Goal: Task Accomplishment & Management: Manage account settings

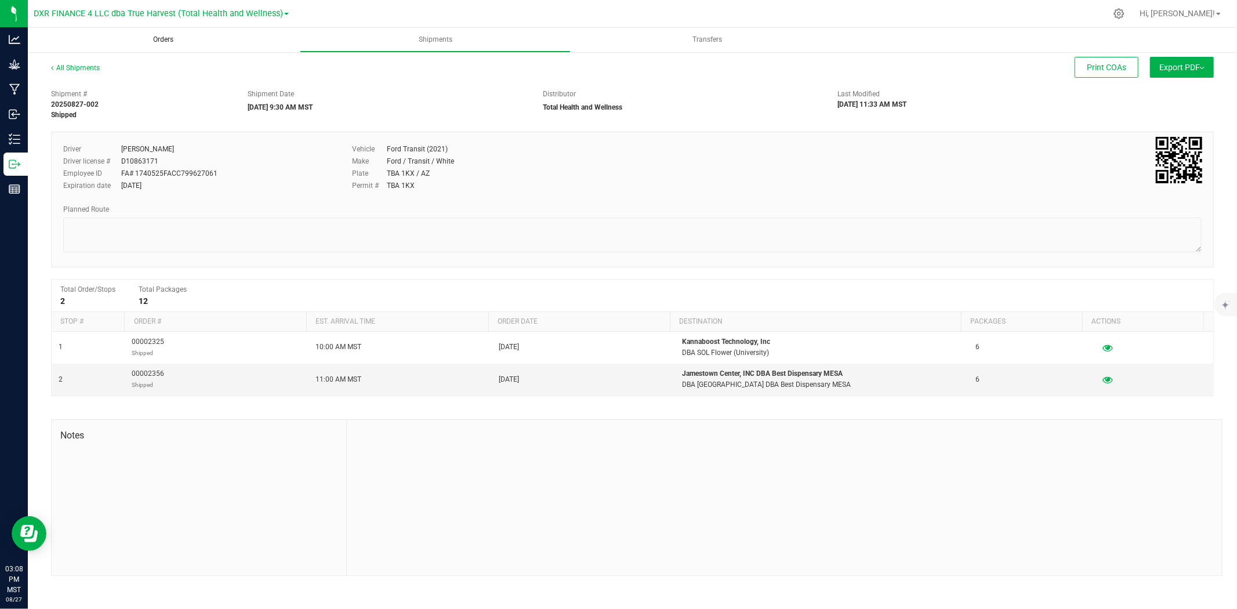
click at [172, 38] on span "Orders" at bounding box center [163, 40] width 52 height 10
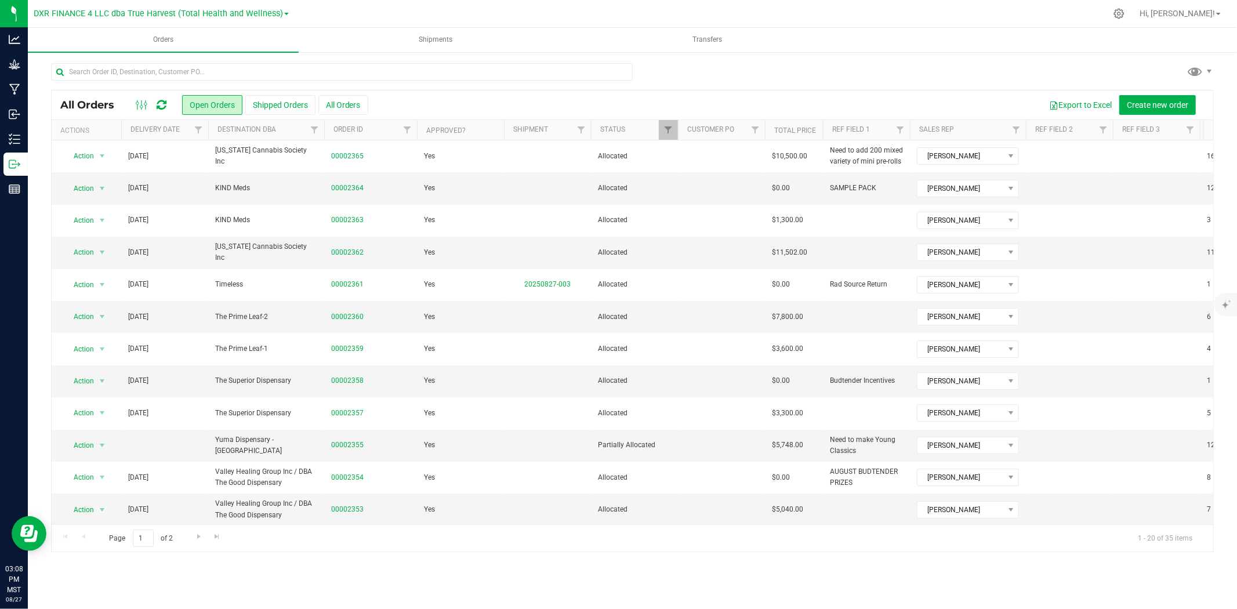
click at [182, 136] on th "Delivery Date" at bounding box center [164, 130] width 87 height 20
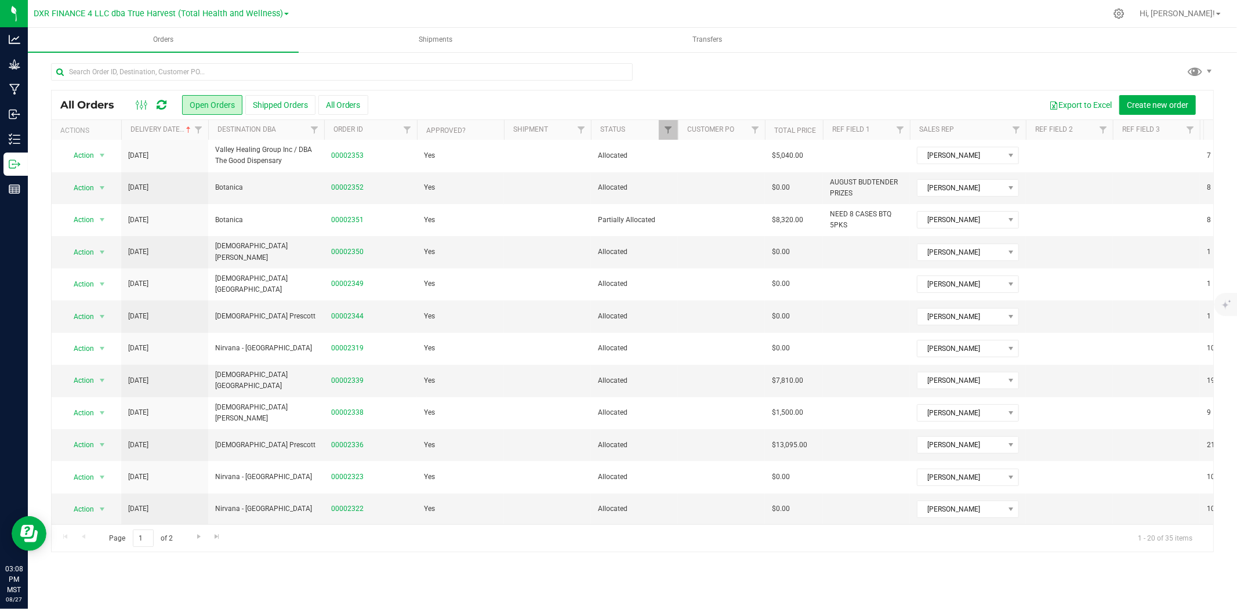
scroll to position [268, 0]
click at [197, 536] on span "Go to the next page" at bounding box center [198, 536] width 9 height 9
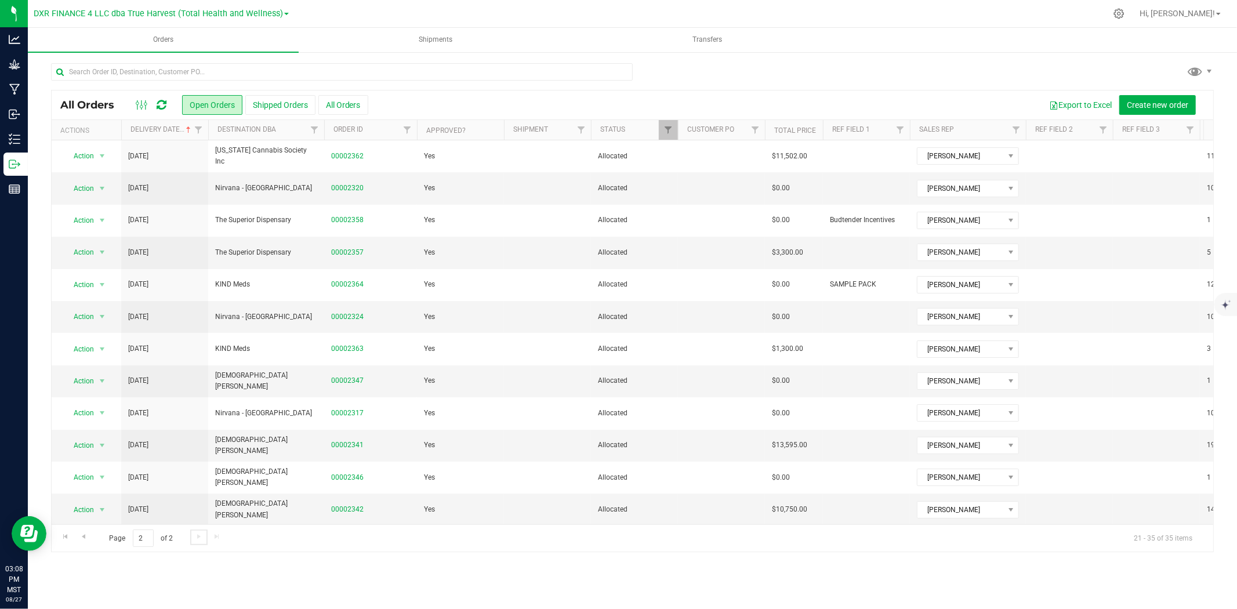
scroll to position [107, 0]
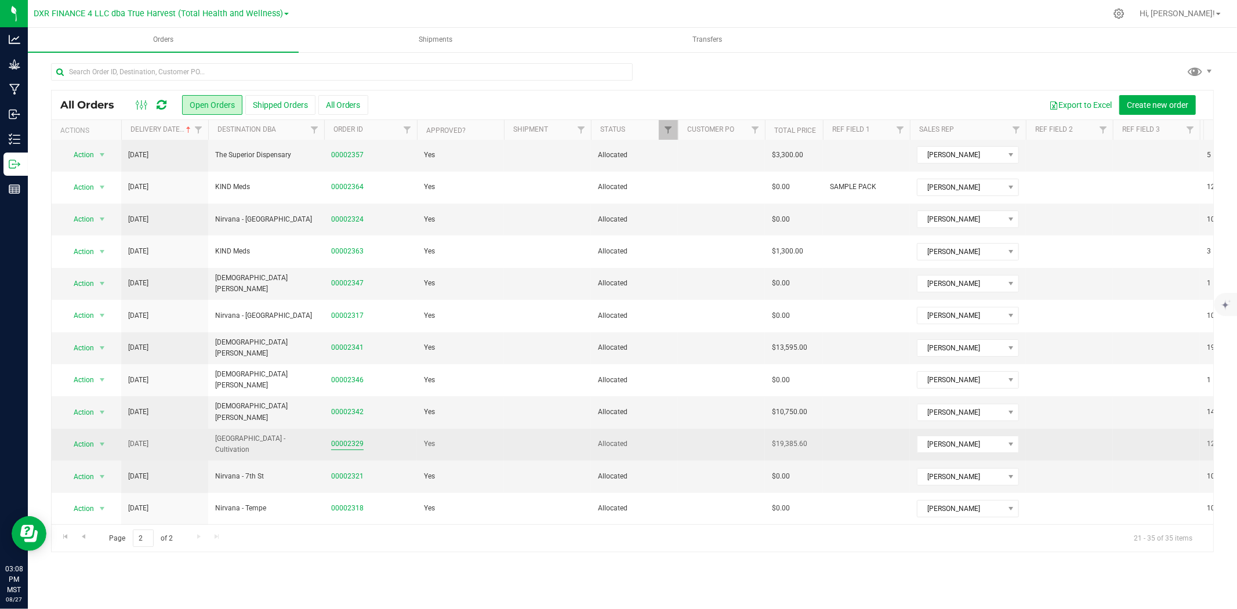
click at [333, 438] on link "00002329" at bounding box center [347, 443] width 32 height 11
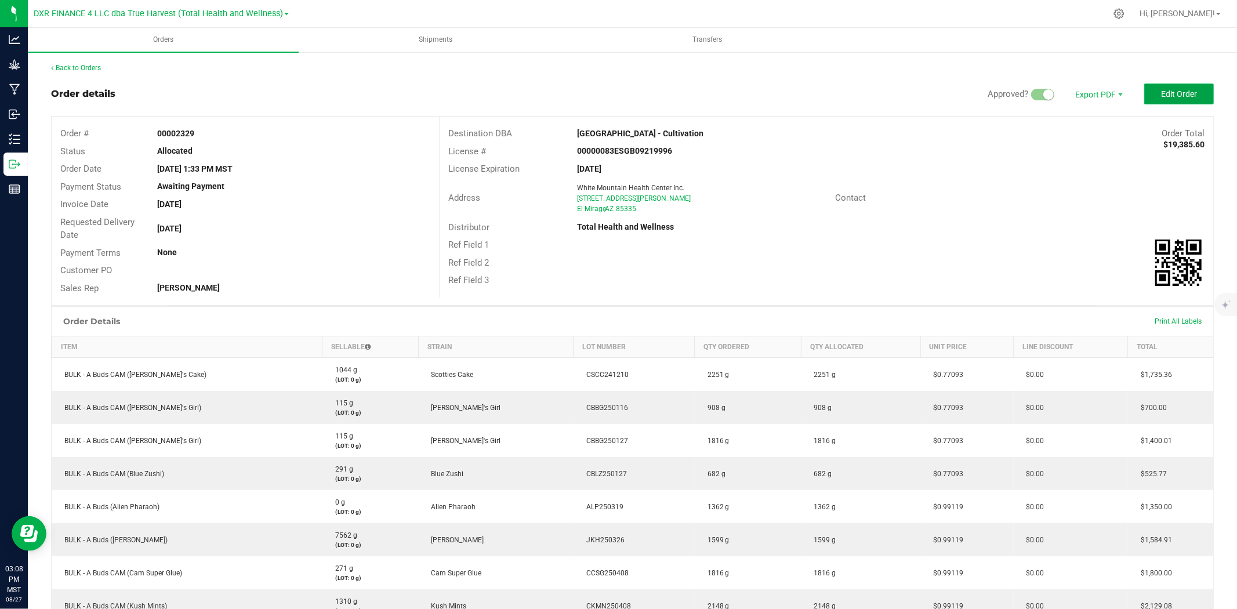
click at [1161, 96] on span "Edit Order" at bounding box center [1179, 93] width 36 height 9
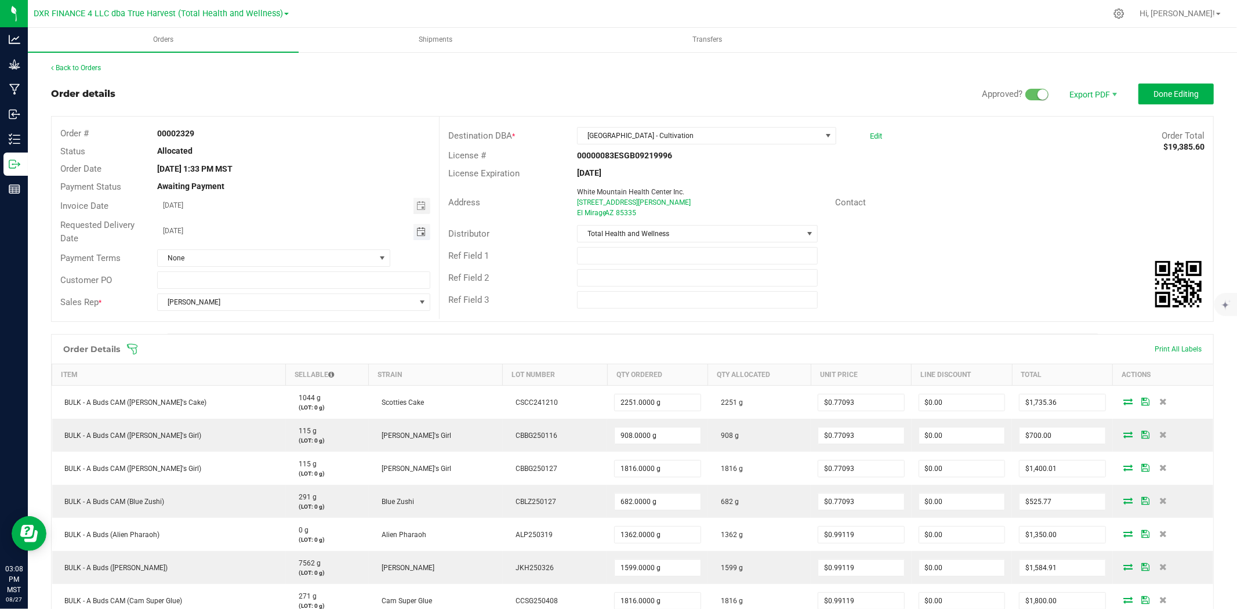
click at [420, 235] on span "Toggle calendar" at bounding box center [420, 231] width 9 height 9
click at [236, 248] on span "[DATE]" at bounding box center [218, 252] width 35 height 17
click at [255, 301] on span "Aug" at bounding box center [260, 302] width 24 height 24
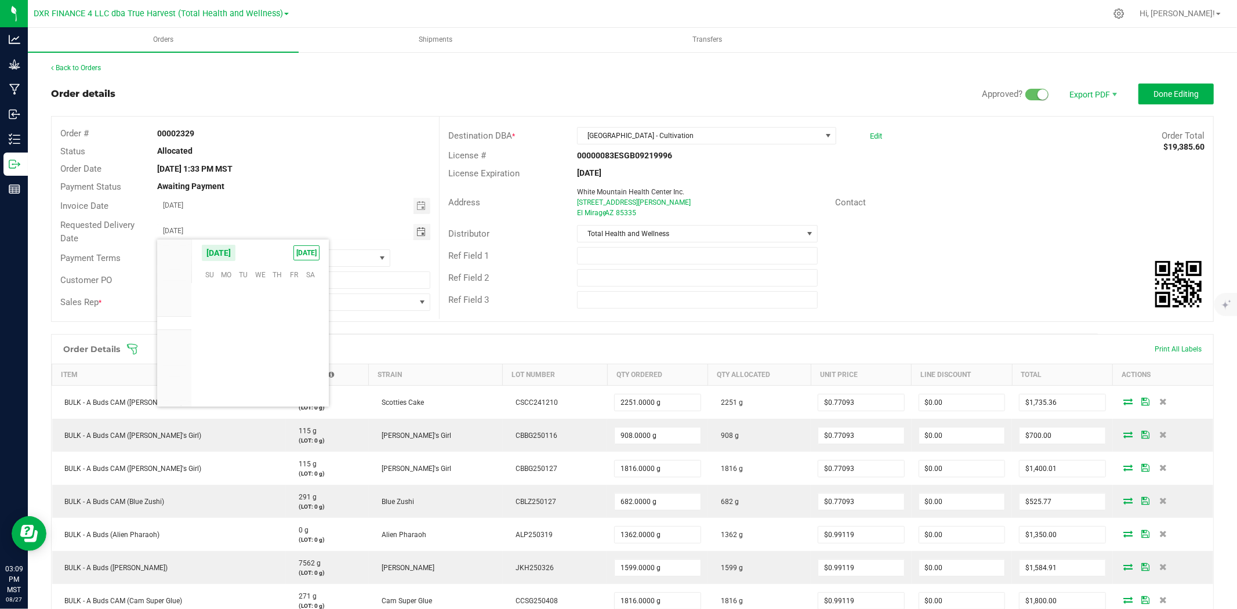
scroll to position [187908, 0]
click at [255, 369] on span "27" at bounding box center [260, 365] width 17 height 18
type input "[DATE]"
click at [1160, 91] on span "Done Editing" at bounding box center [1175, 93] width 45 height 9
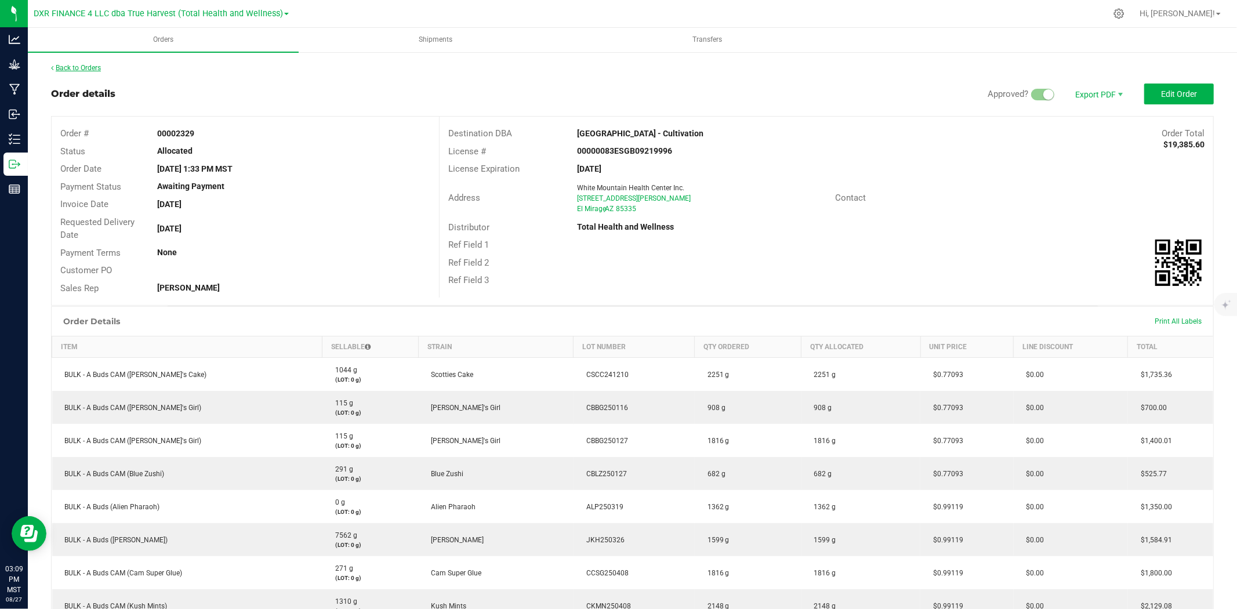
click at [86, 66] on link "Back to Orders" at bounding box center [76, 68] width 50 height 8
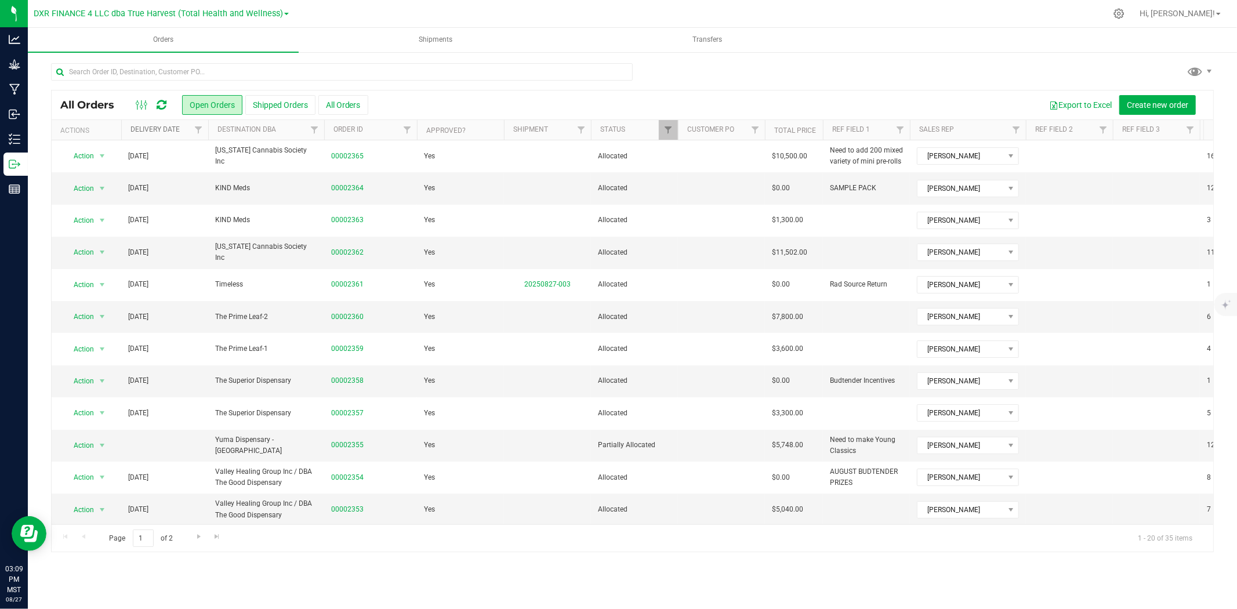
click at [178, 132] on link "Delivery Date" at bounding box center [154, 129] width 49 height 8
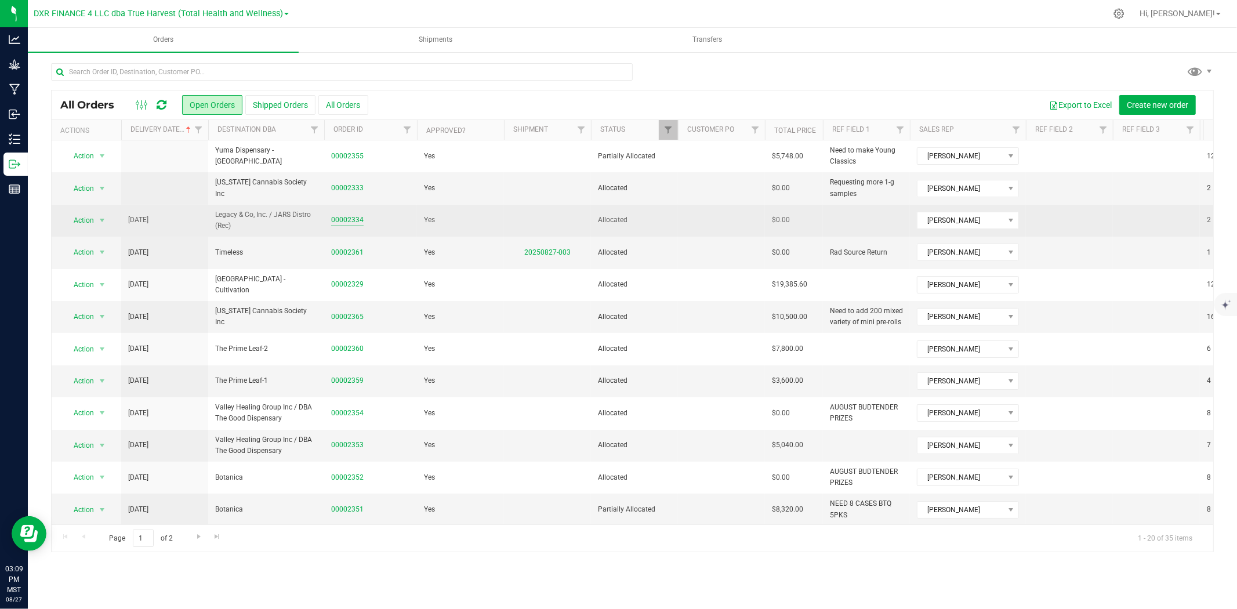
click at [343, 220] on link "00002334" at bounding box center [347, 220] width 32 height 11
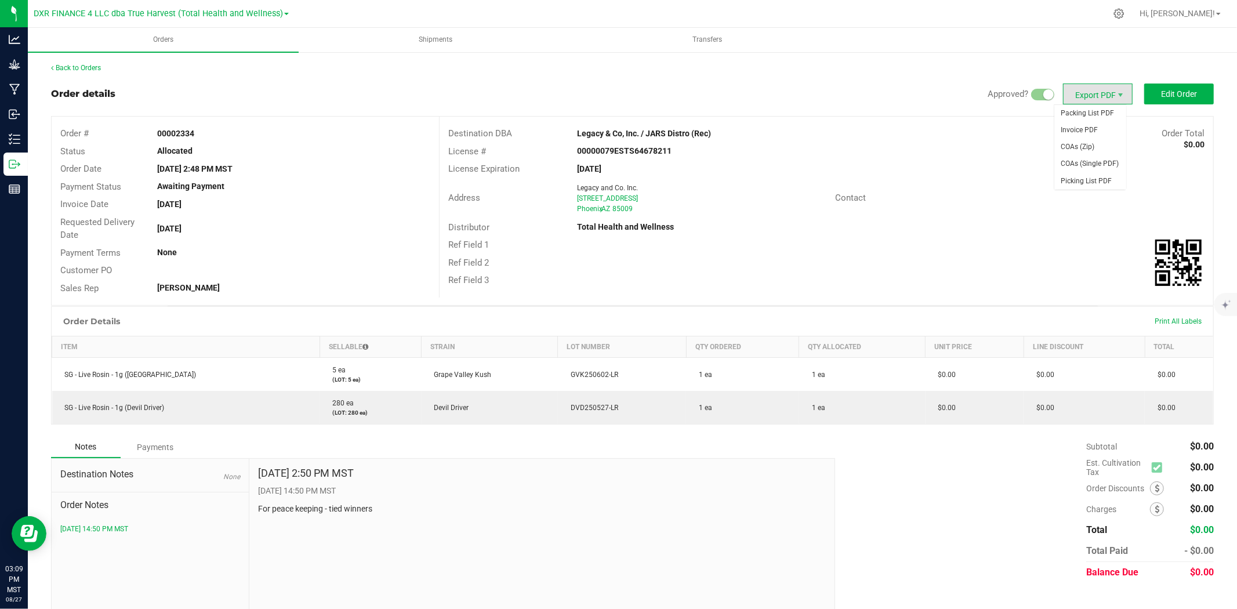
click at [1096, 95] on span "Export PDF" at bounding box center [1098, 93] width 70 height 21
click at [1099, 125] on span "Invoice PDF" at bounding box center [1090, 130] width 72 height 17
click at [1082, 148] on span "COAs (Zip)" at bounding box center [1090, 147] width 72 height 17
